Goal: Transaction & Acquisition: Download file/media

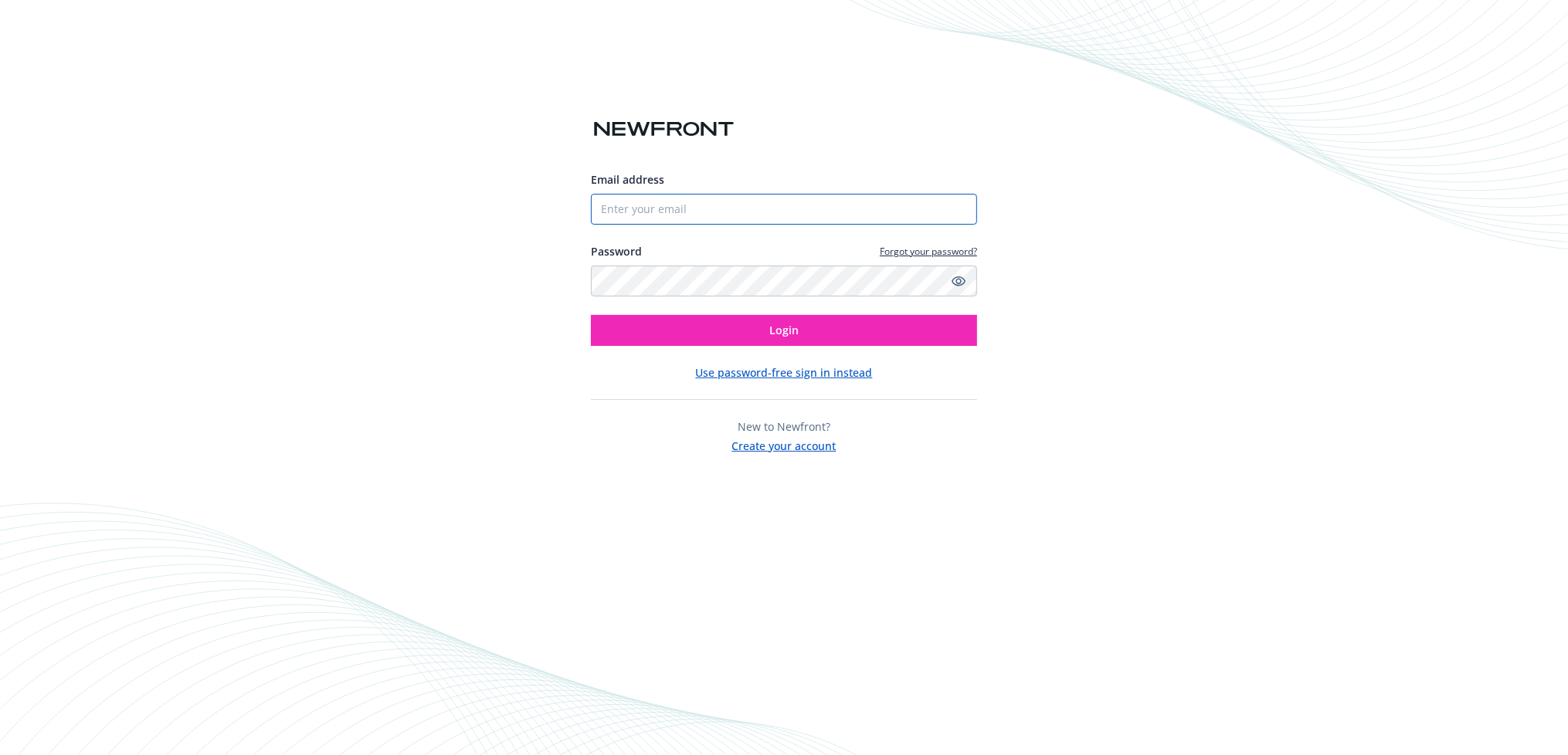
type input "[PERSON_NAME][EMAIL_ADDRESS][DOMAIN_NAME]"
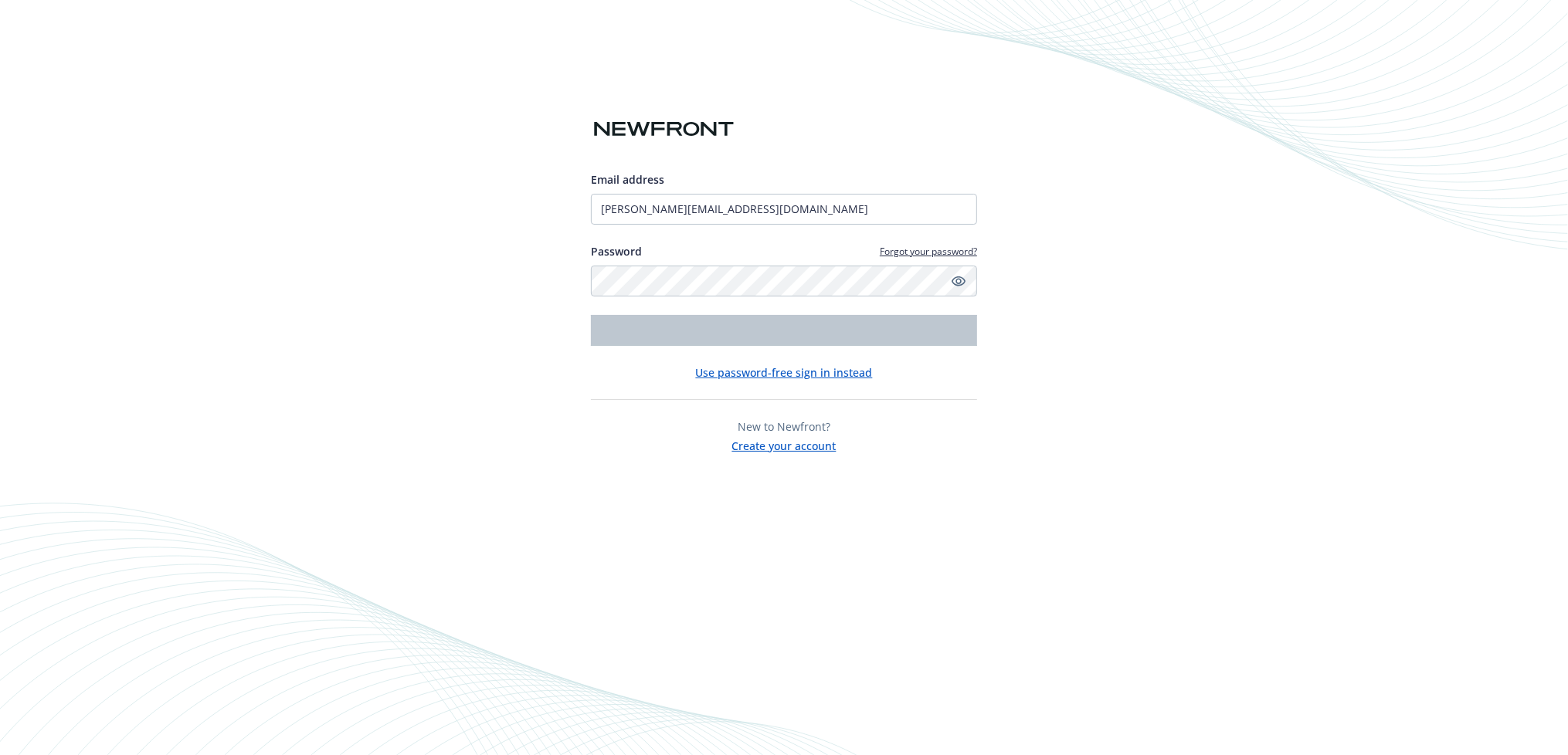
click at [714, 213] on input "[PERSON_NAME][EMAIL_ADDRESS][DOMAIN_NAME]" at bounding box center [784, 209] width 386 height 31
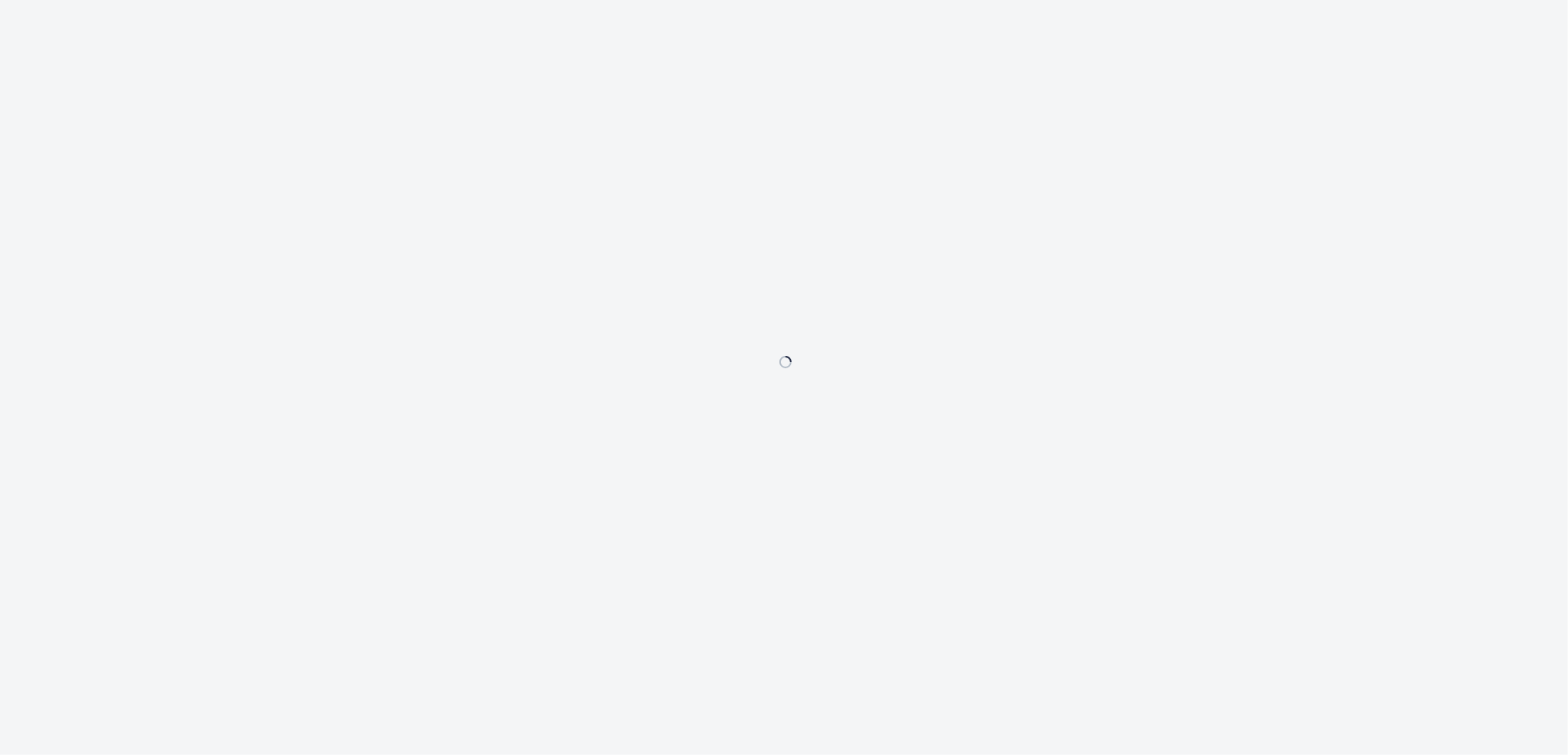
drag, startPoint x: 521, startPoint y: 267, endPoint x: 505, endPoint y: 252, distance: 21.9
click at [521, 267] on div at bounding box center [784, 377] width 1568 height 755
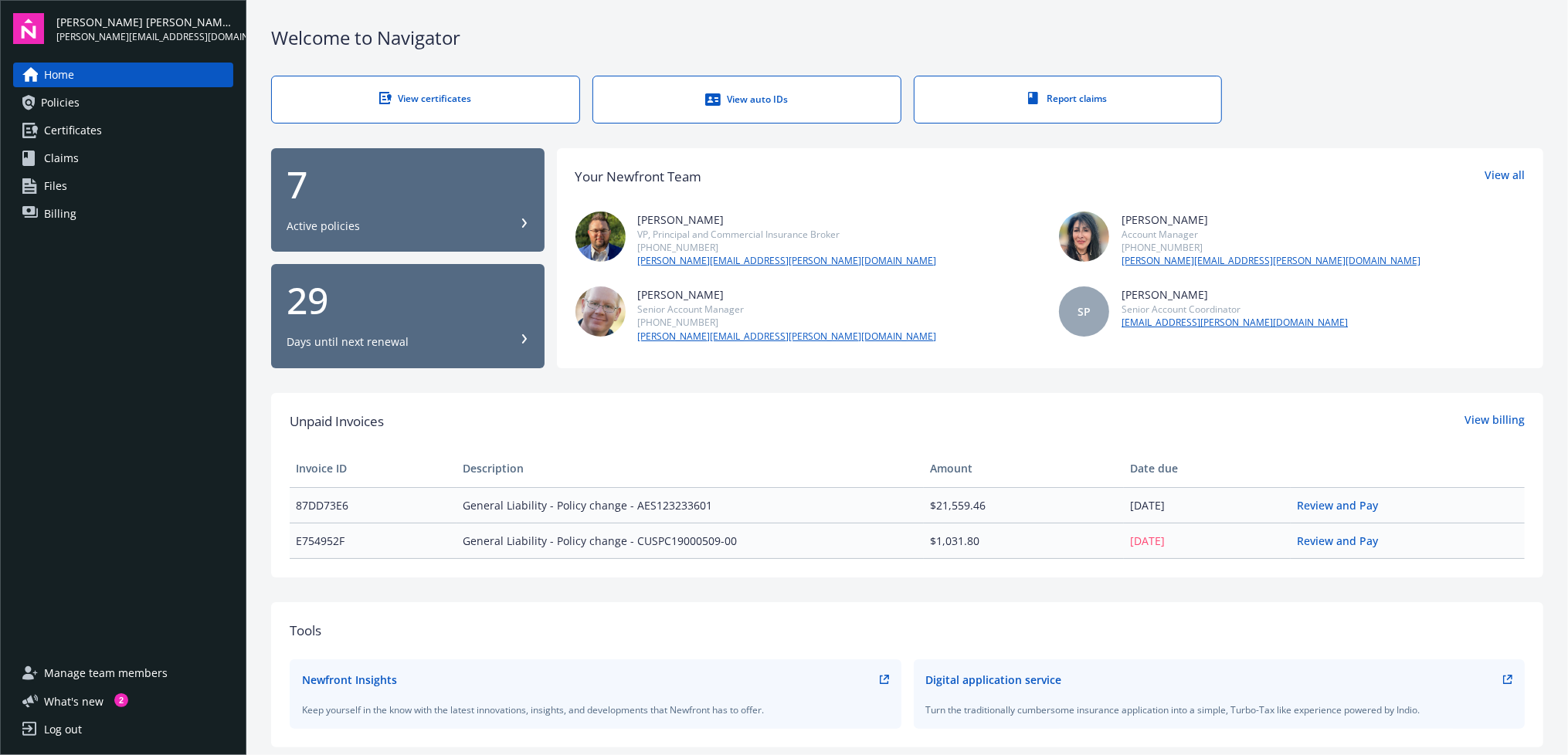
click at [356, 198] on div "7" at bounding box center [408, 184] width 243 height 37
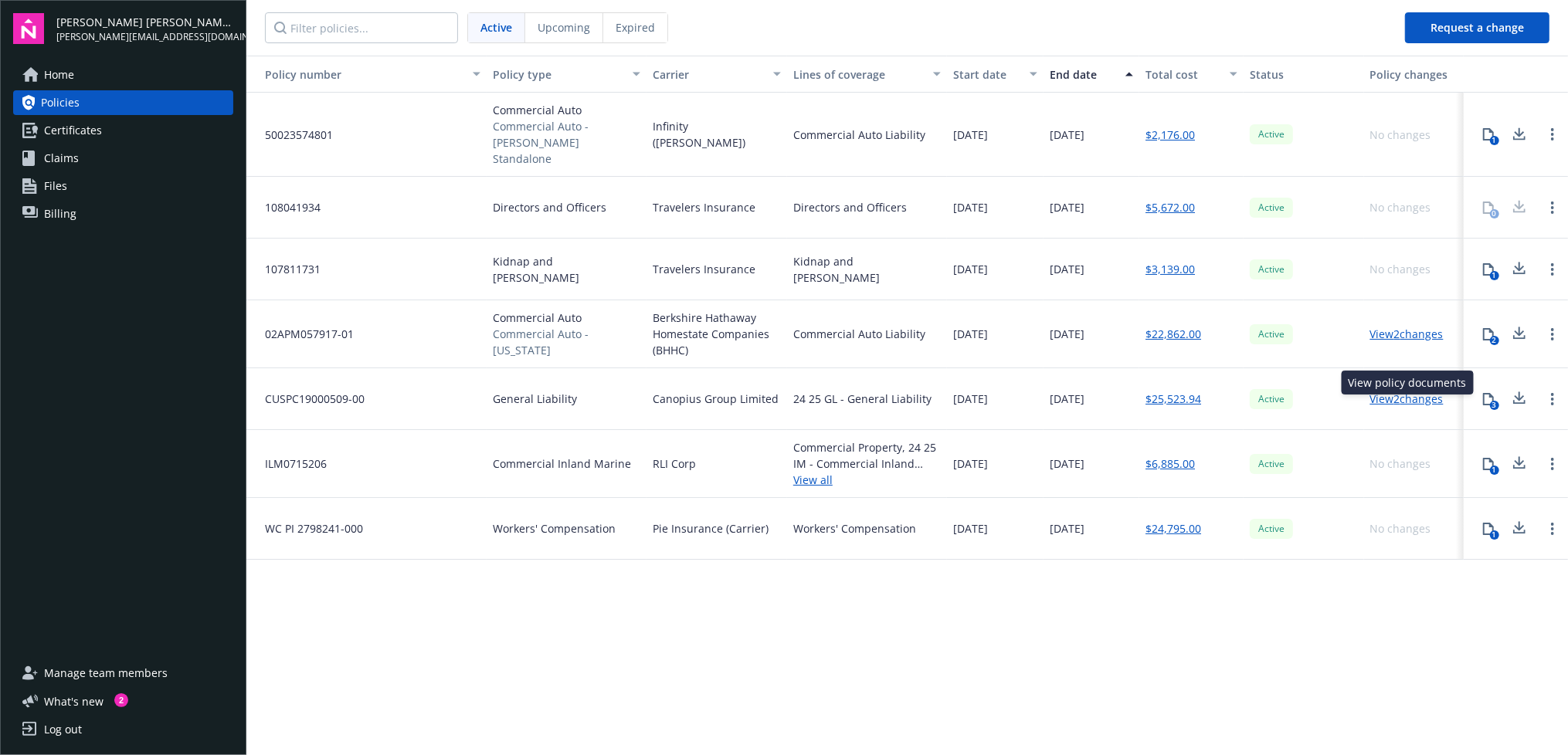
click at [1488, 393] on icon at bounding box center [1488, 399] width 13 height 13
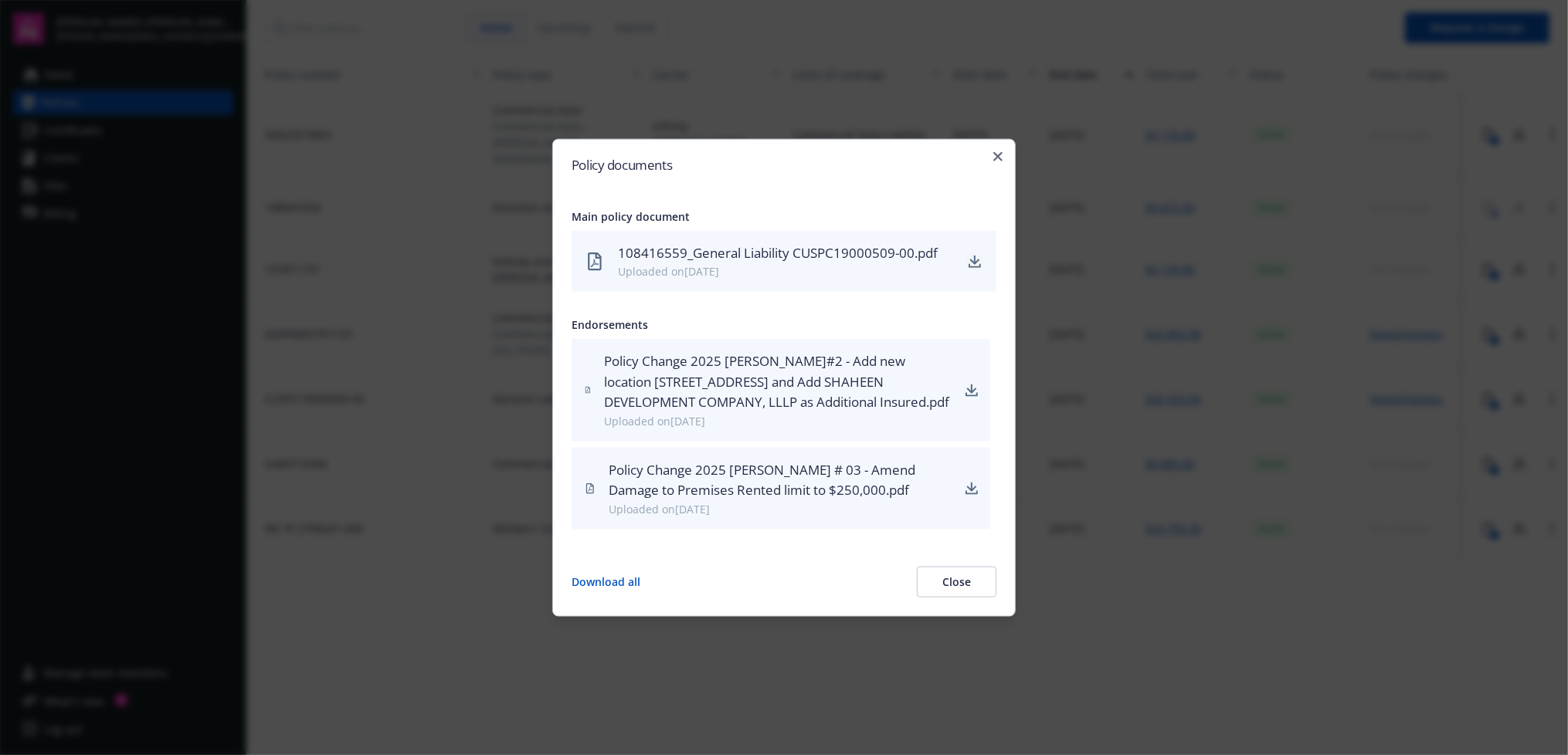
click at [982, 252] on link "download" at bounding box center [975, 261] width 19 height 19
